Goal: Check status

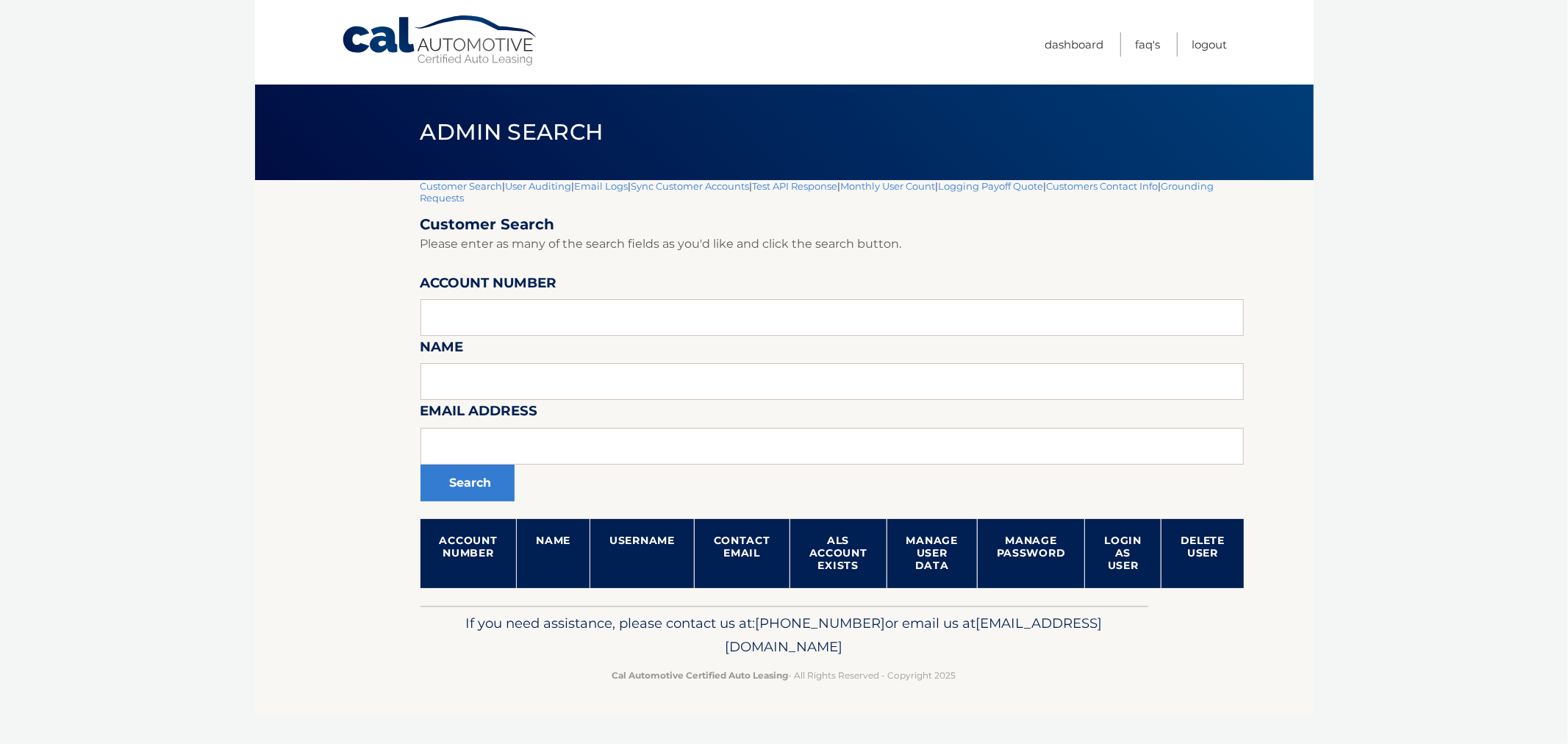
click at [540, 327] on input "text" at bounding box center [833, 317] width 825 height 37
type input "44455985814"
click at [469, 487] on button "Search" at bounding box center [467, 482] width 94 height 37
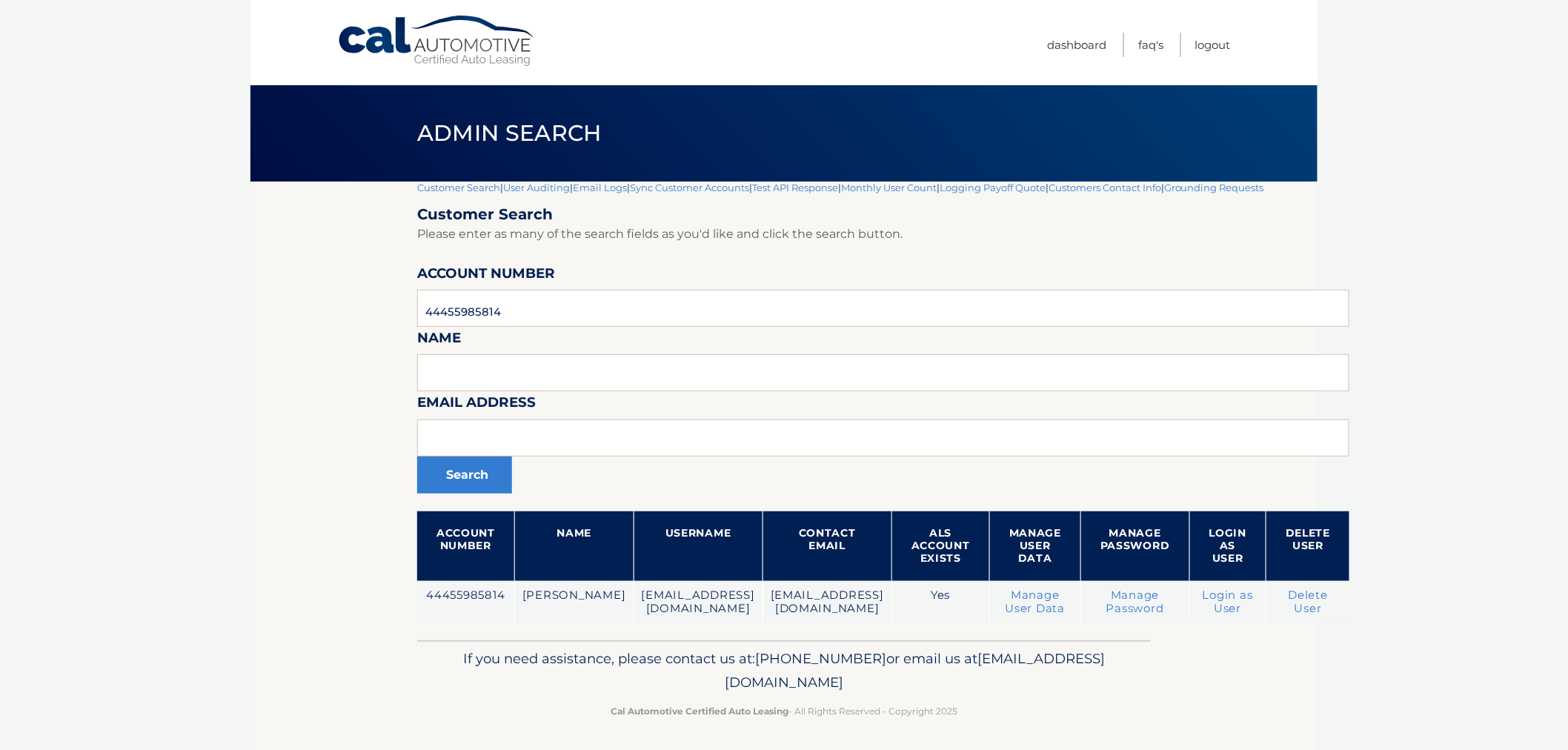
click at [1069, 732] on footer "If you need assistance, please contact us at: 609-807-3200 or email us at Custo…" at bounding box center [784, 696] width 1067 height 113
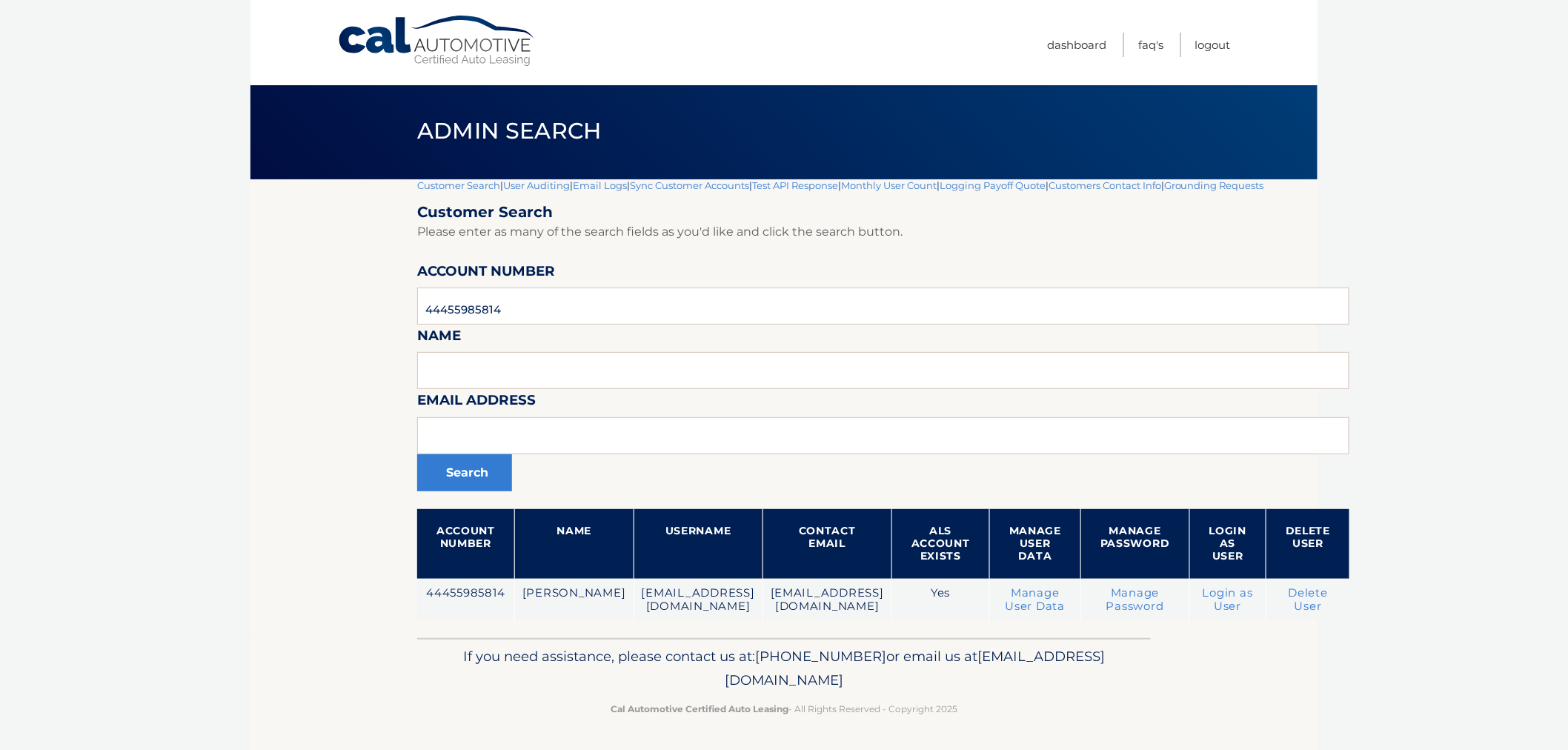
click at [1084, 725] on footer "If you need assistance, please contact us at: 609-807-3200 or email us at Custo…" at bounding box center [784, 695] width 1067 height 113
click at [1064, 728] on footer "If you need assistance, please contact us at: 609-807-3200 or email us at Custo…" at bounding box center [784, 695] width 1067 height 113
drag, startPoint x: 1045, startPoint y: 715, endPoint x: 498, endPoint y: 646, distance: 551.3
click at [498, 646] on div "If you need assistance, please contact us at: 609-807-3200 or email us at Custo…" at bounding box center [784, 680] width 734 height 83
click at [511, 644] on p "If you need assistance, please contact us at: 609-807-3200 or email us at Custo…" at bounding box center [784, 668] width 715 height 48
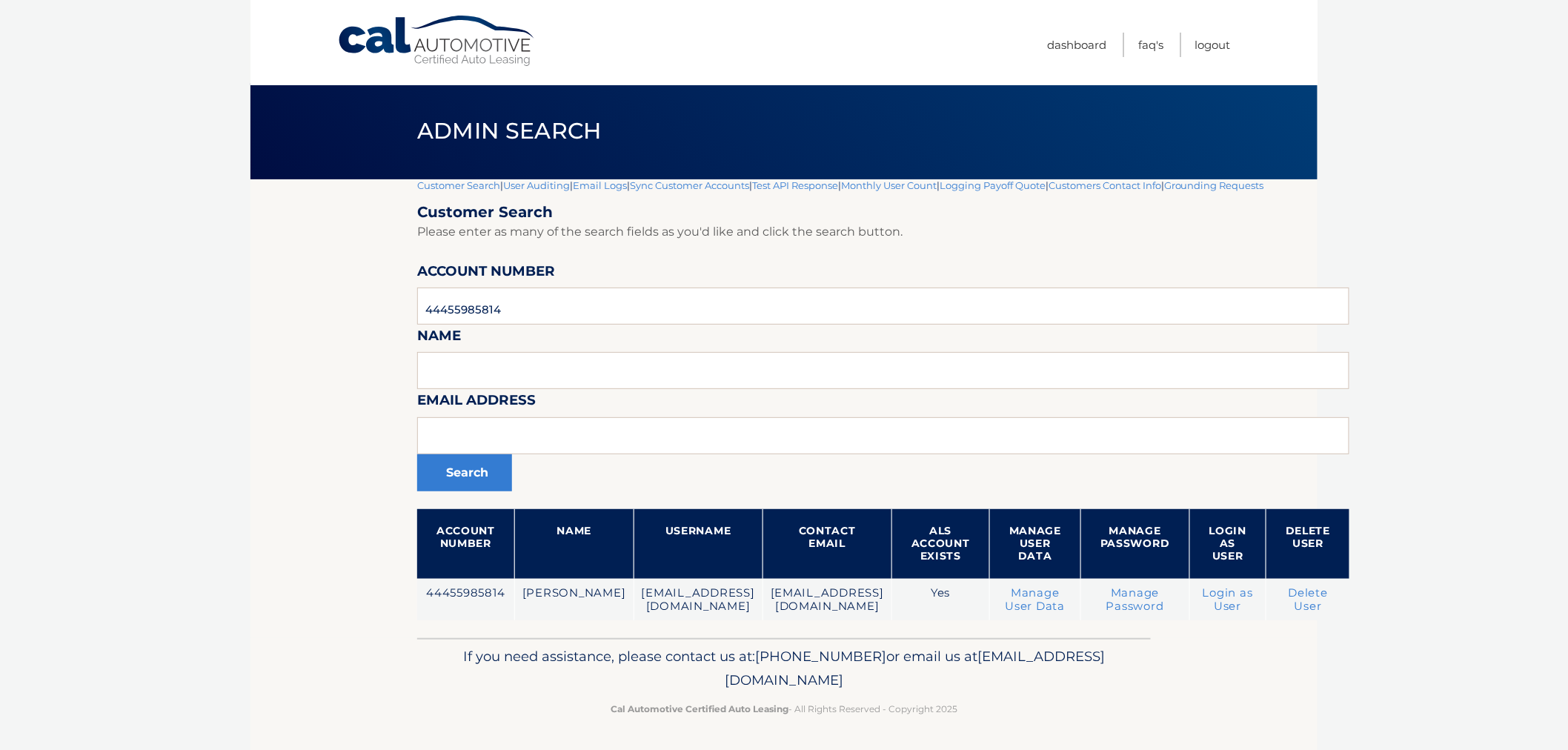
drag, startPoint x: 567, startPoint y: 640, endPoint x: 1031, endPoint y: 698, distance: 467.6
click at [1031, 698] on div "Cal Automotive Menu Dashboard FAQ's Logout |" at bounding box center [784, 372] width 1067 height 750
click at [1030, 726] on footer "If you need assistance, please contact us at: 609-807-3200 or email us at Custo…" at bounding box center [784, 695] width 1067 height 113
click at [1026, 711] on p "Cal Automotive Certified Auto Leasing - All Rights Reserved - Copyright 2025" at bounding box center [784, 708] width 715 height 15
drag, startPoint x: 673, startPoint y: 688, endPoint x: 511, endPoint y: 651, distance: 166.2
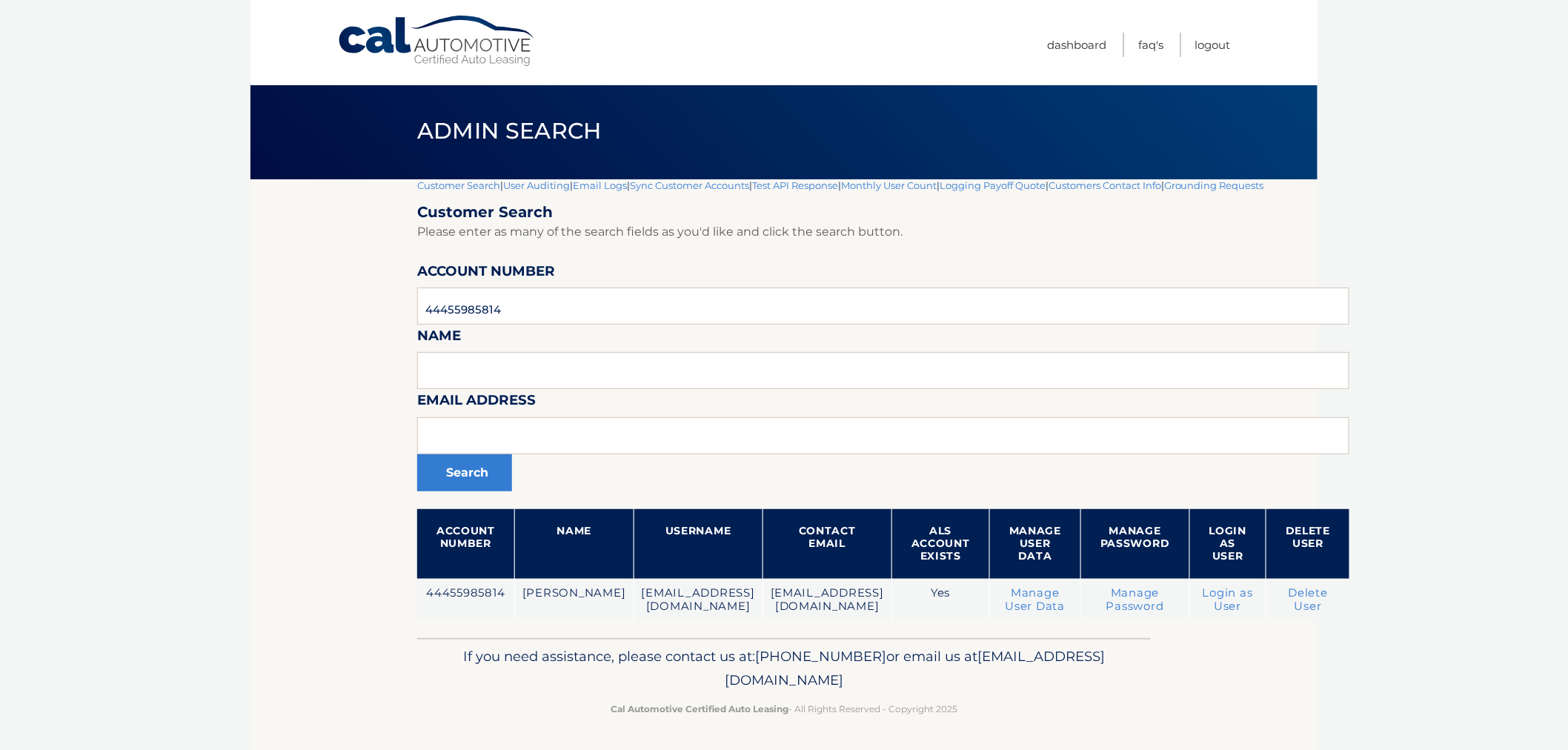
click at [512, 652] on div "If you need assistance, please contact us at: 609-807-3200 or email us at Custo…" at bounding box center [784, 680] width 734 height 83
click at [511, 651] on p "If you need assistance, please contact us at: 609-807-3200 or email us at Custo…" at bounding box center [784, 668] width 715 height 48
drag, startPoint x: 545, startPoint y: 649, endPoint x: 1095, endPoint y: 729, distance: 555.8
click at [1095, 729] on footer "If you need assistance, please contact us at: 609-807-3200 or email us at Custo…" at bounding box center [784, 695] width 1067 height 113
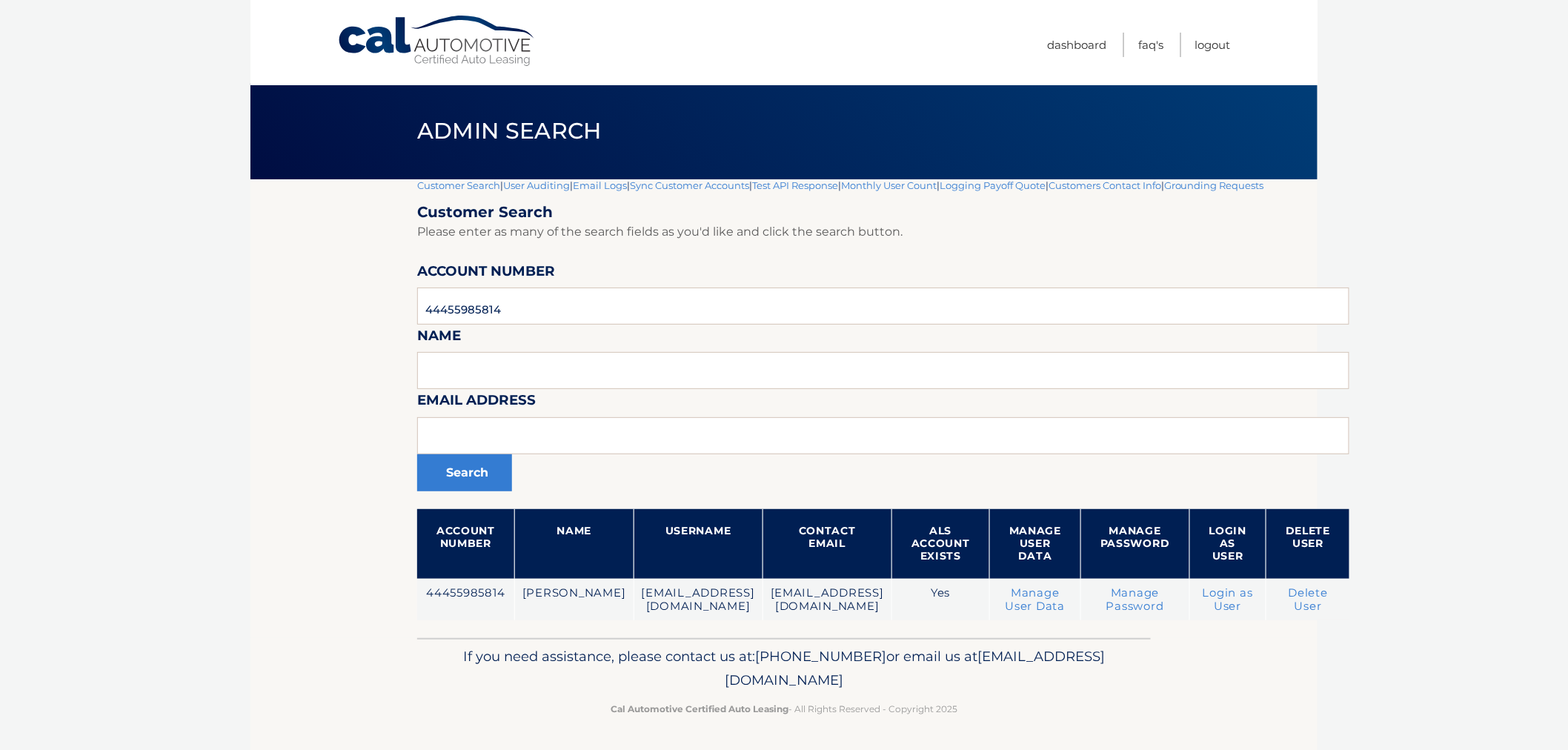
drag, startPoint x: 1089, startPoint y: 725, endPoint x: 477, endPoint y: 657, distance: 615.8
click at [479, 661] on footer "If you need assistance, please contact us at: 609-807-3200 or email us at Custo…" at bounding box center [784, 695] width 1067 height 113
click at [476, 647] on p "If you need assistance, please contact us at: 609-807-3200 or email us at Custo…" at bounding box center [784, 668] width 715 height 48
